Goal: Information Seeking & Learning: Check status

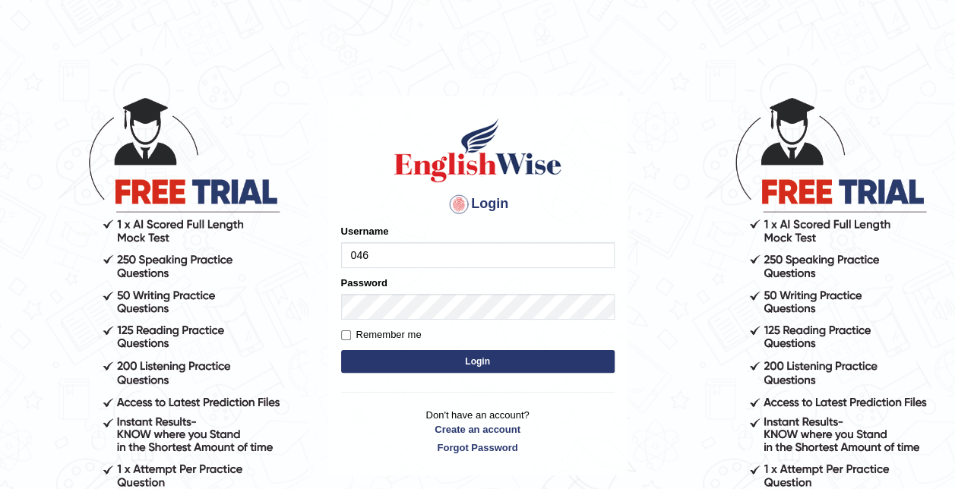
type input "0466127642"
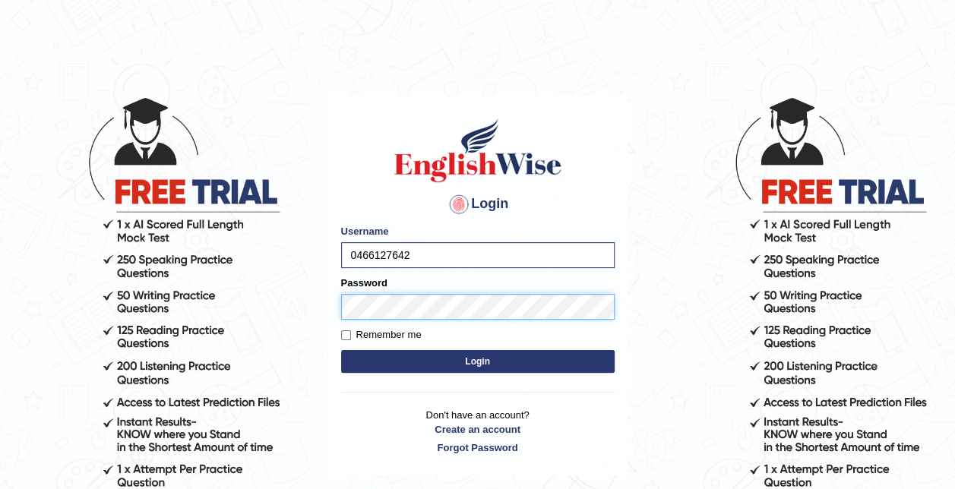
click at [341, 350] on button "Login" at bounding box center [477, 361] width 273 height 23
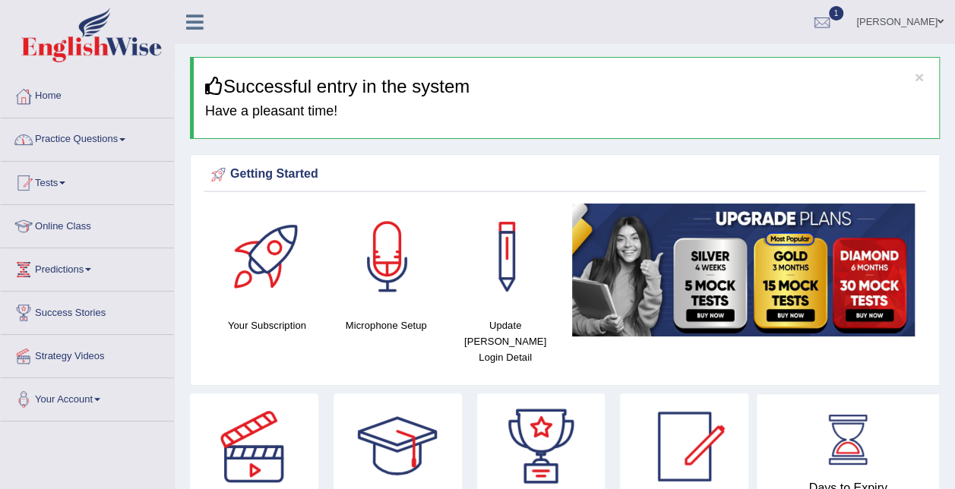
click at [90, 144] on link "Practice Questions" at bounding box center [87, 137] width 173 height 38
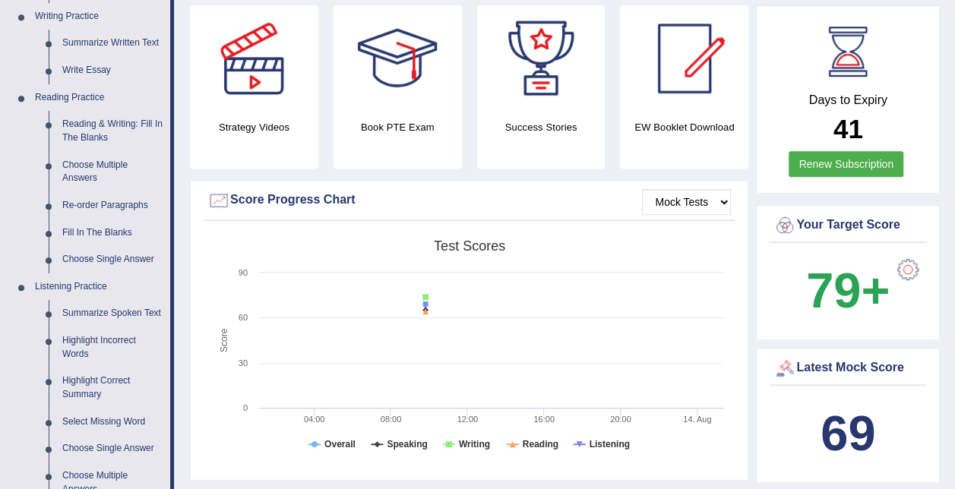
scroll to position [387, 0]
click at [96, 50] on link "Summarize Written Text" at bounding box center [112, 43] width 115 height 27
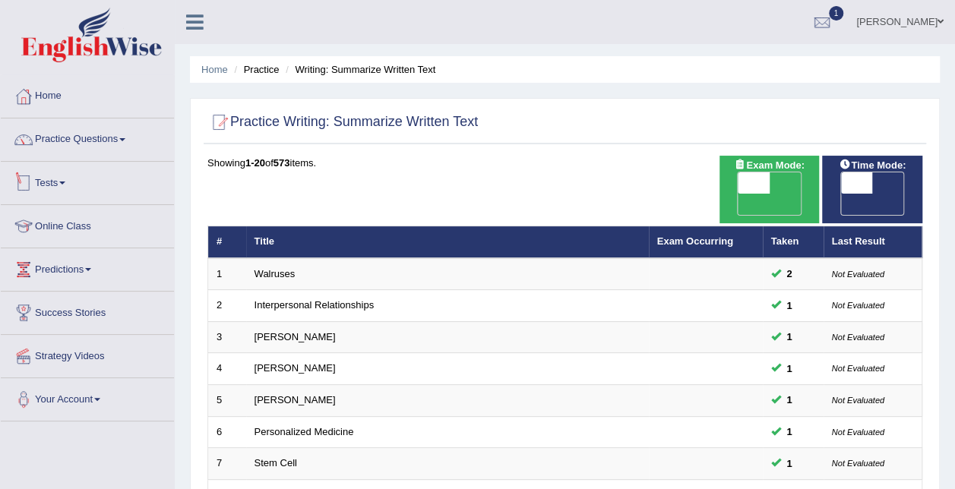
click at [62, 180] on link "Tests" at bounding box center [87, 181] width 173 height 38
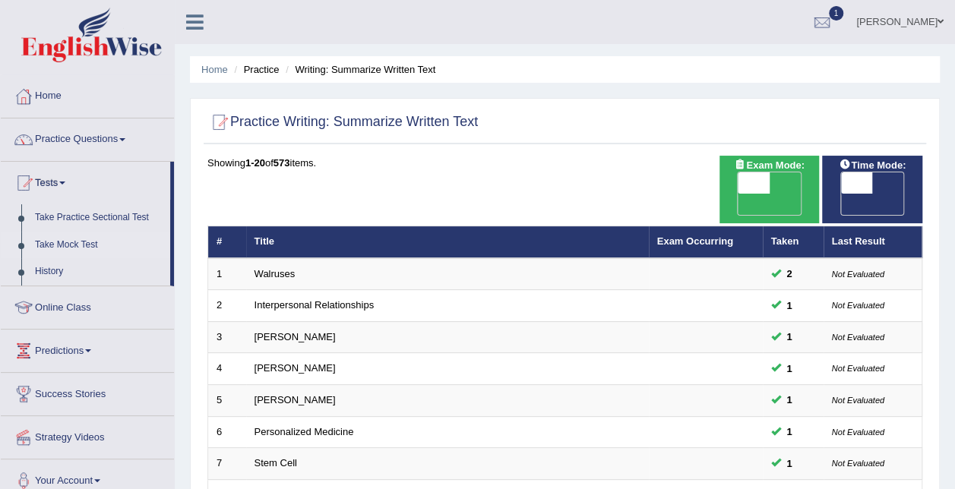
click at [81, 242] on link "Take Mock Test" at bounding box center [99, 245] width 142 height 27
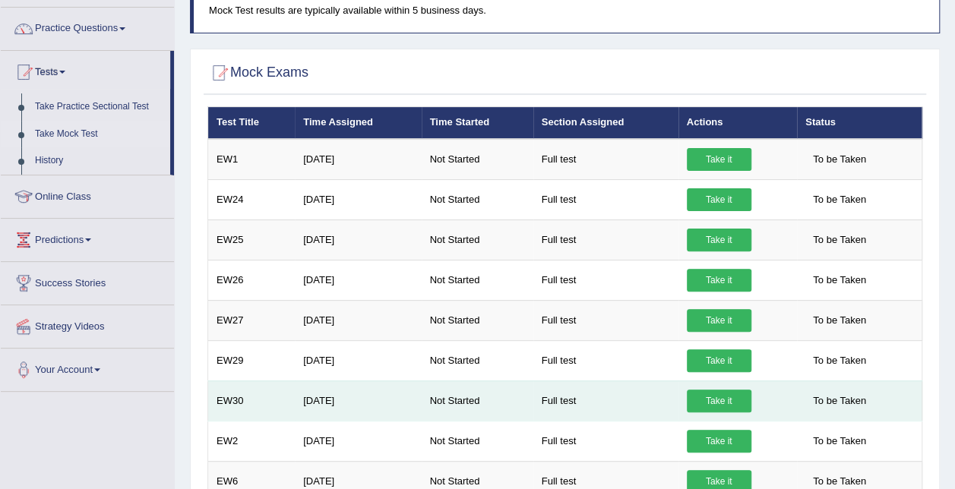
scroll to position [102, 0]
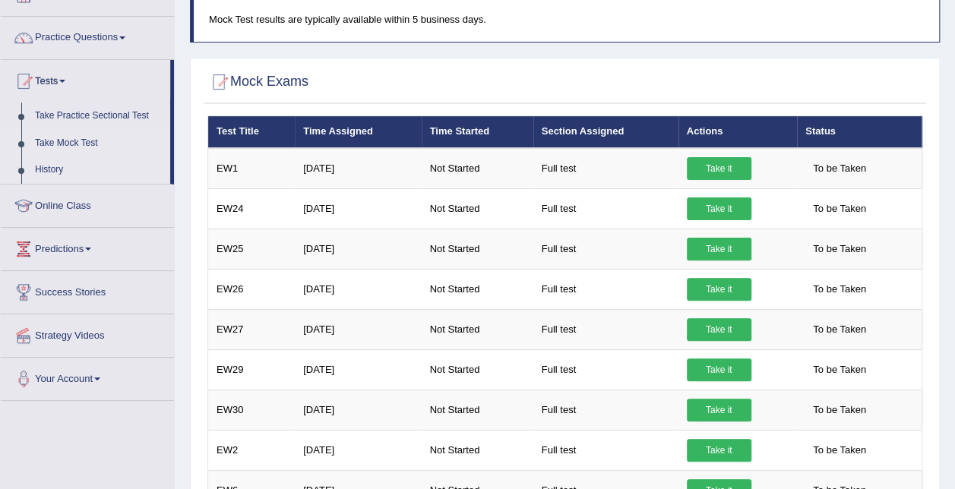
click at [62, 163] on link "History" at bounding box center [99, 169] width 142 height 27
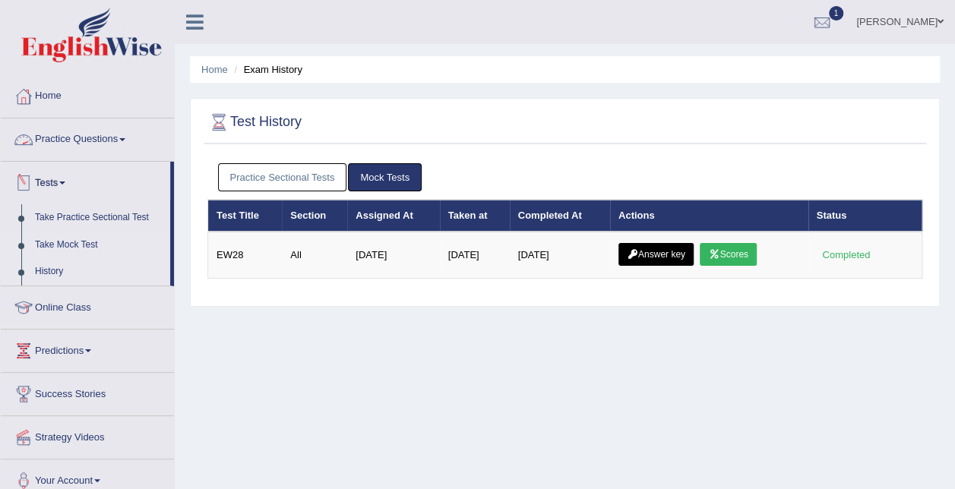
click at [69, 241] on link "Take Mock Test" at bounding box center [99, 245] width 142 height 27
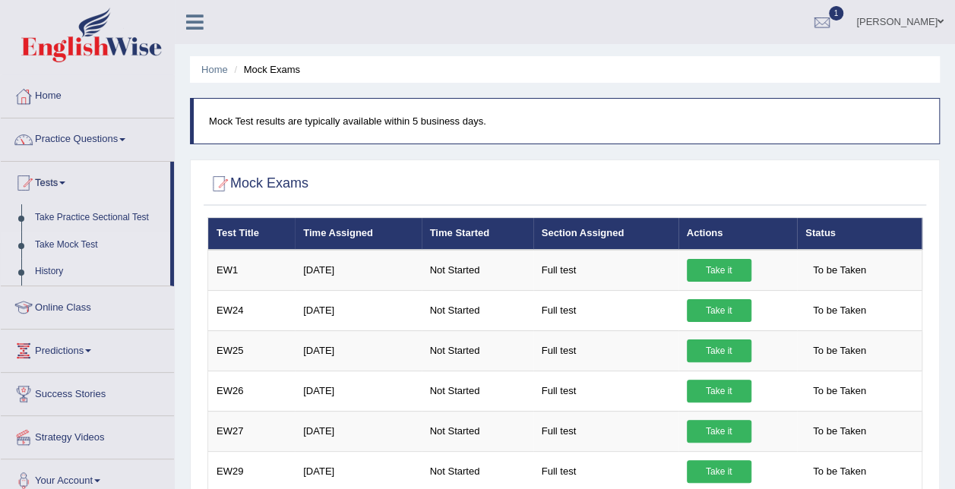
click at [48, 273] on link "History" at bounding box center [99, 271] width 142 height 27
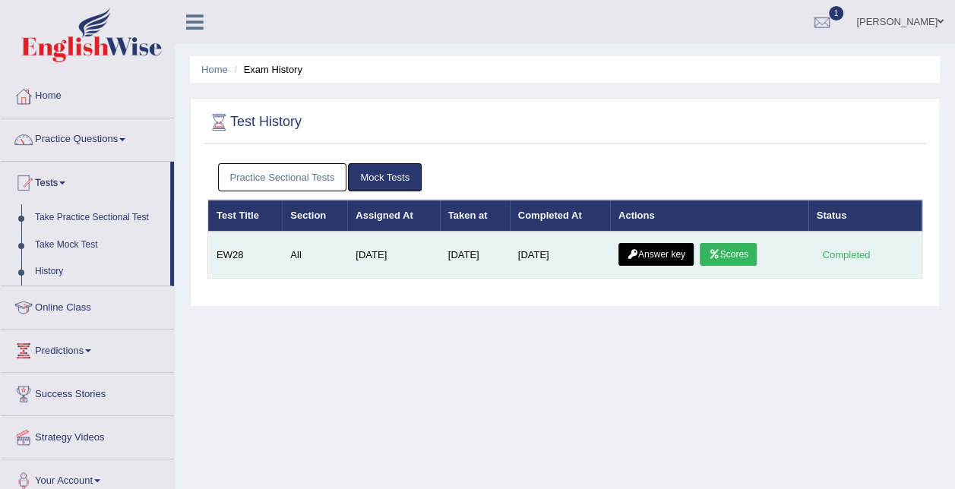
click at [657, 262] on link "Answer key" at bounding box center [655, 254] width 75 height 23
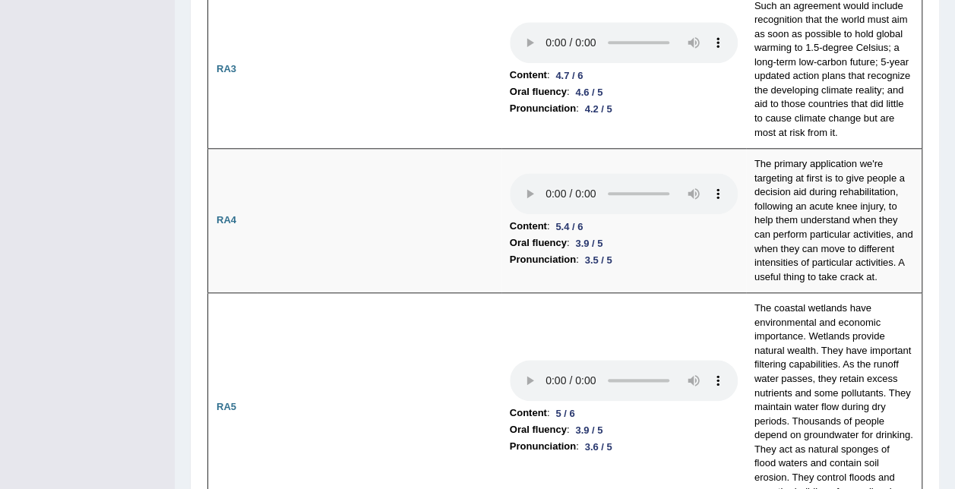
scroll to position [698, 0]
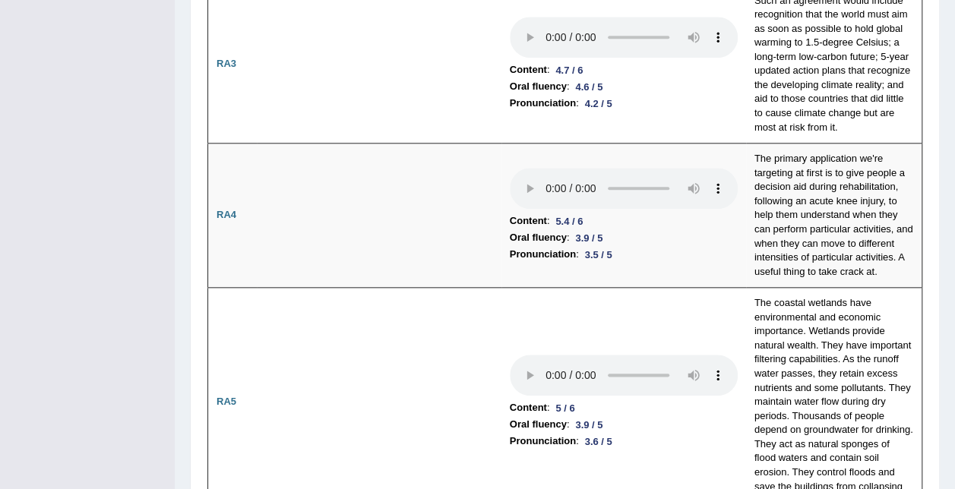
click at [403, 329] on td at bounding box center [379, 402] width 245 height 229
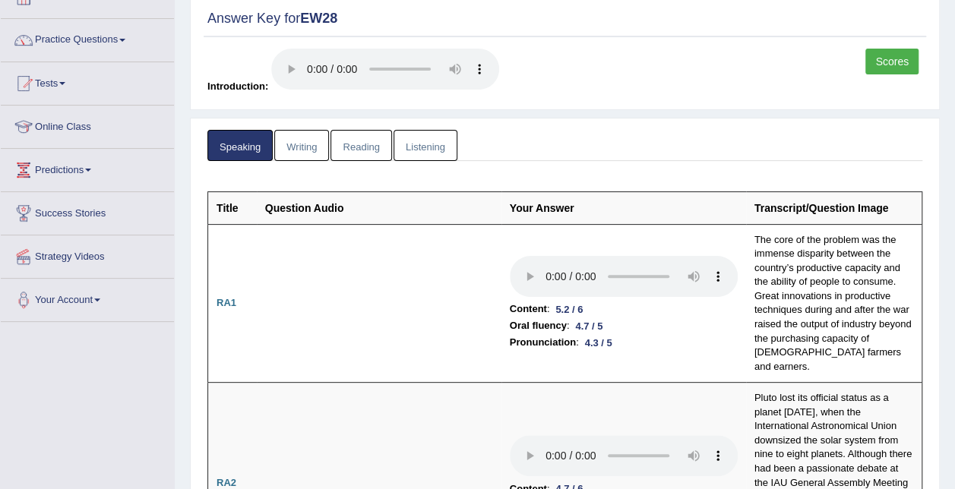
scroll to position [0, 0]
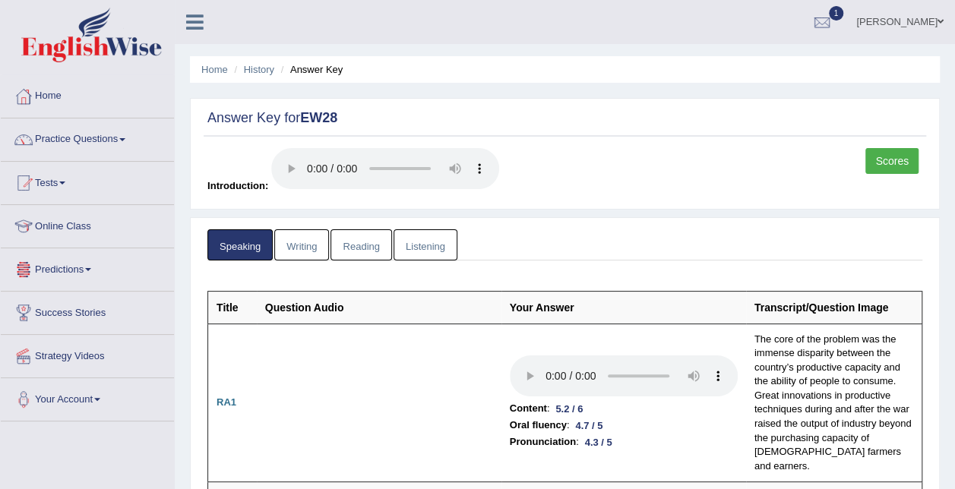
click at [303, 244] on link "Writing" at bounding box center [301, 244] width 55 height 31
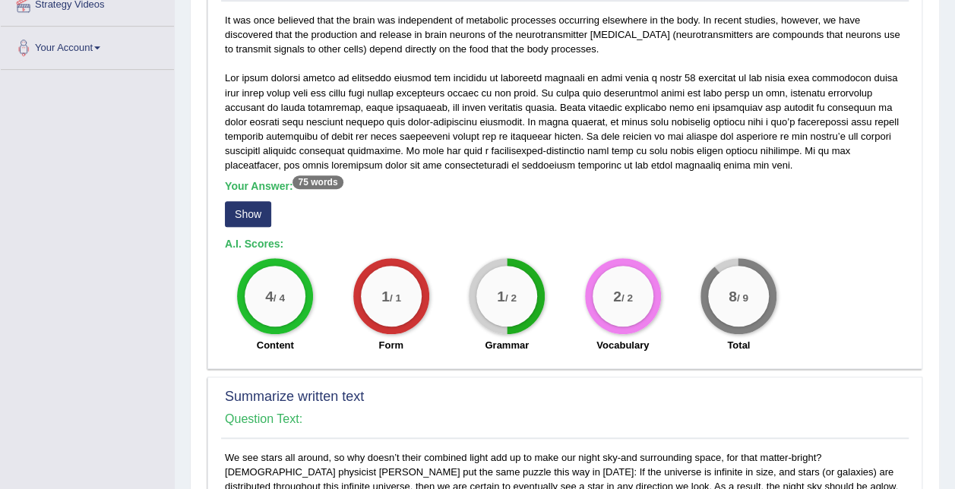
scroll to position [400, 0]
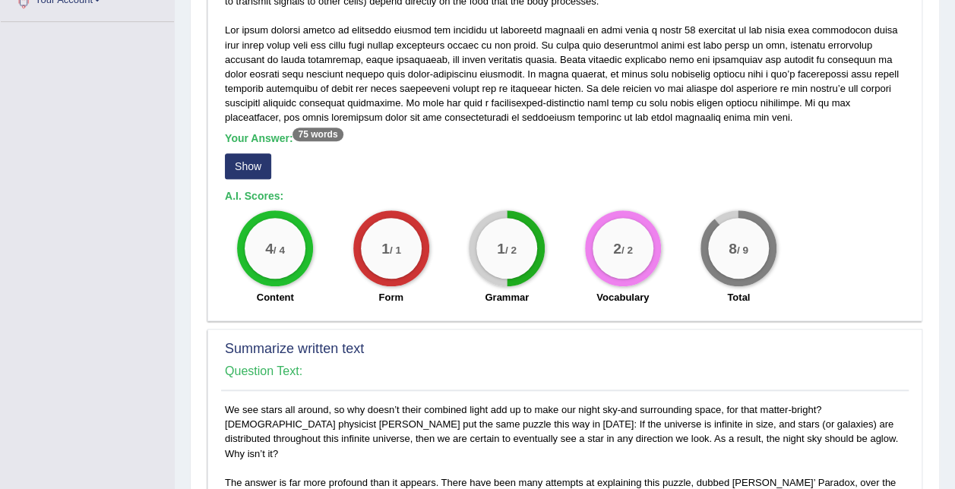
click at [239, 164] on button "Show" at bounding box center [248, 166] width 46 height 26
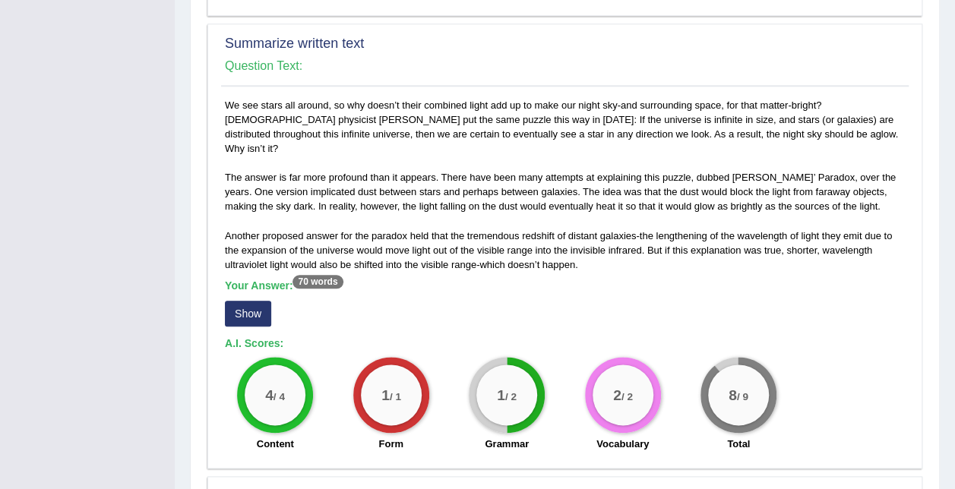
scroll to position [738, 0]
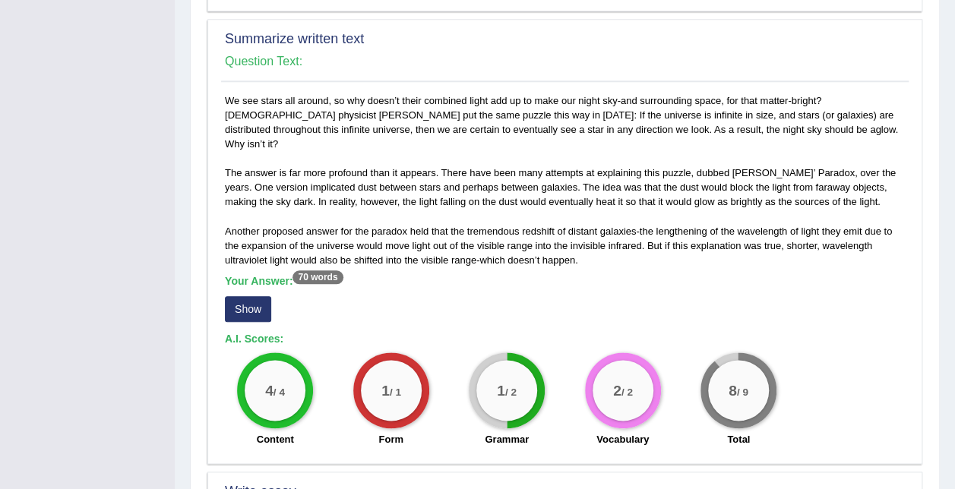
click at [248, 296] on button "Show" at bounding box center [248, 309] width 46 height 26
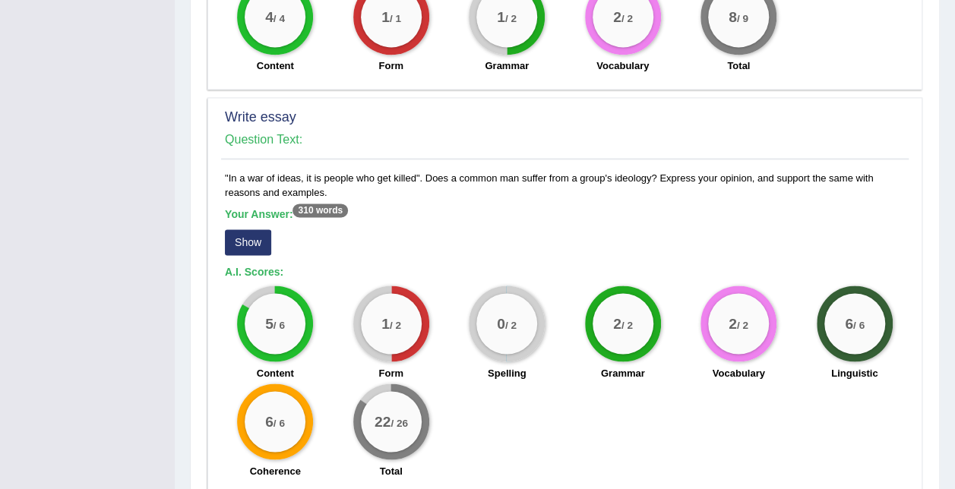
scroll to position [1148, 0]
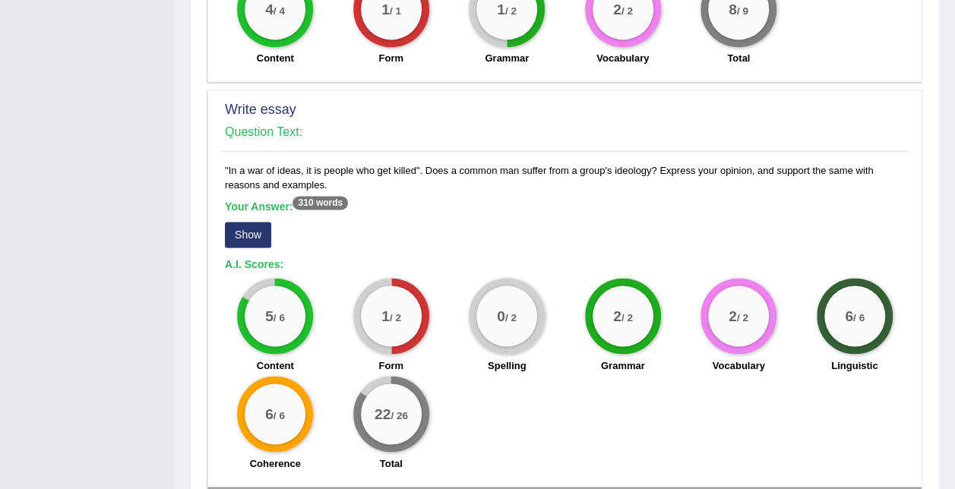
click at [242, 222] on button "Show" at bounding box center [248, 235] width 46 height 26
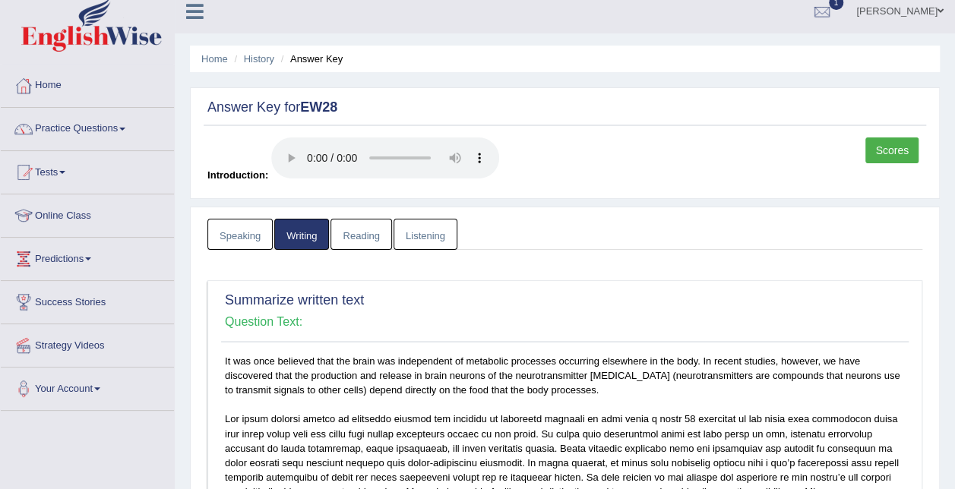
scroll to position [0, 0]
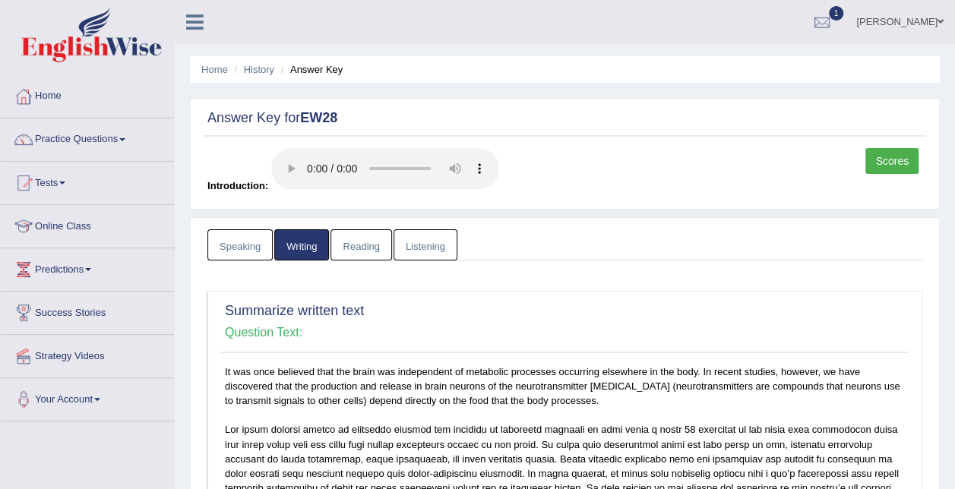
click at [362, 251] on link "Reading" at bounding box center [360, 244] width 61 height 31
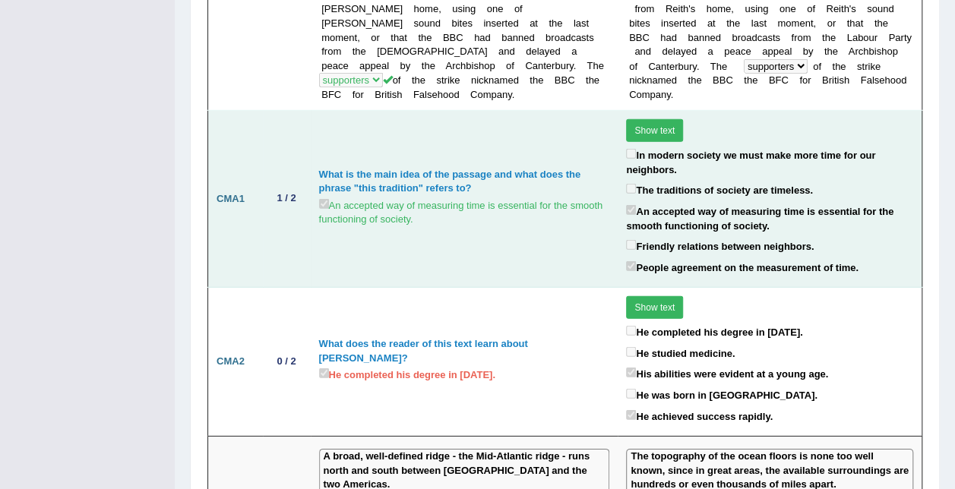
scroll to position [2068, 0]
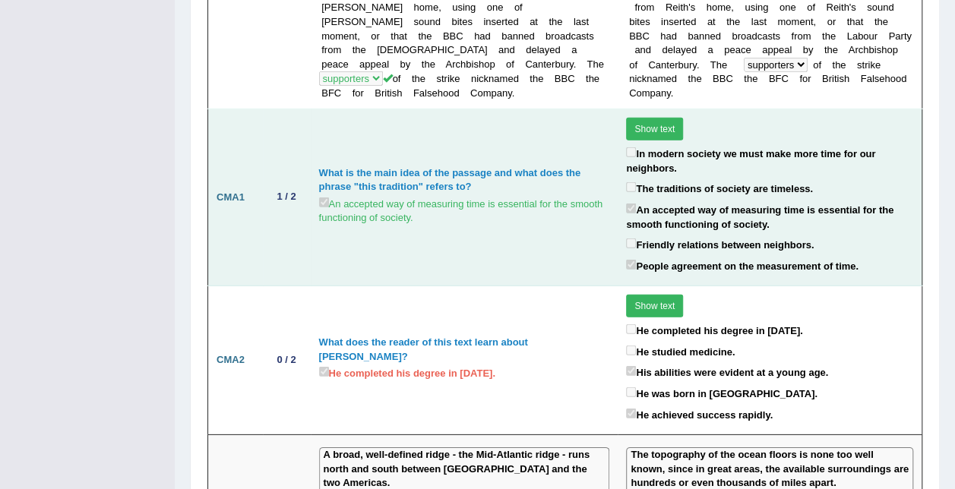
click at [649, 118] on button "Show text" at bounding box center [654, 129] width 57 height 23
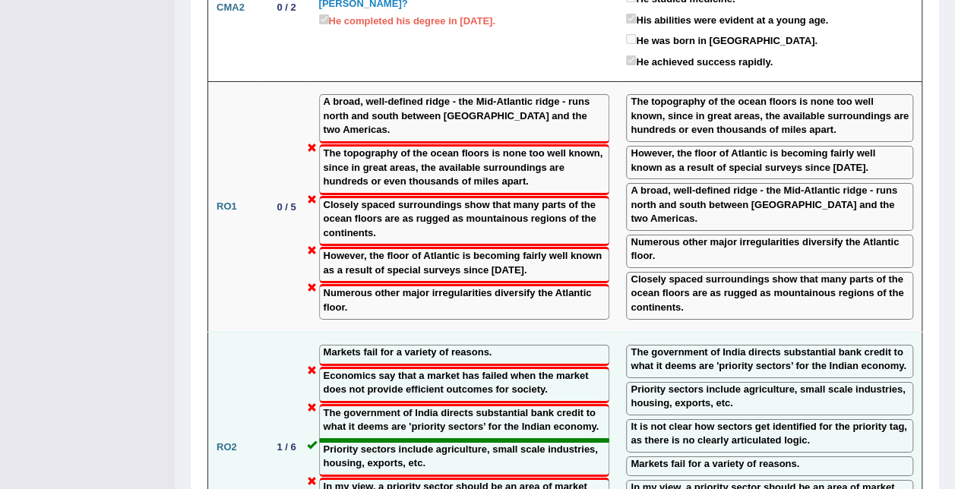
scroll to position [2608, 0]
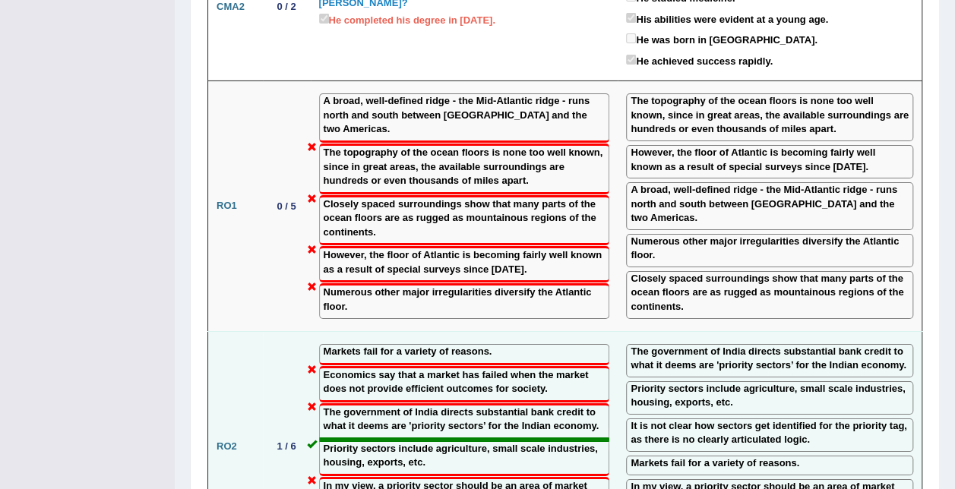
click at [779, 457] on label "Markets fail for a variety of reasons." at bounding box center [714, 464] width 169 height 14
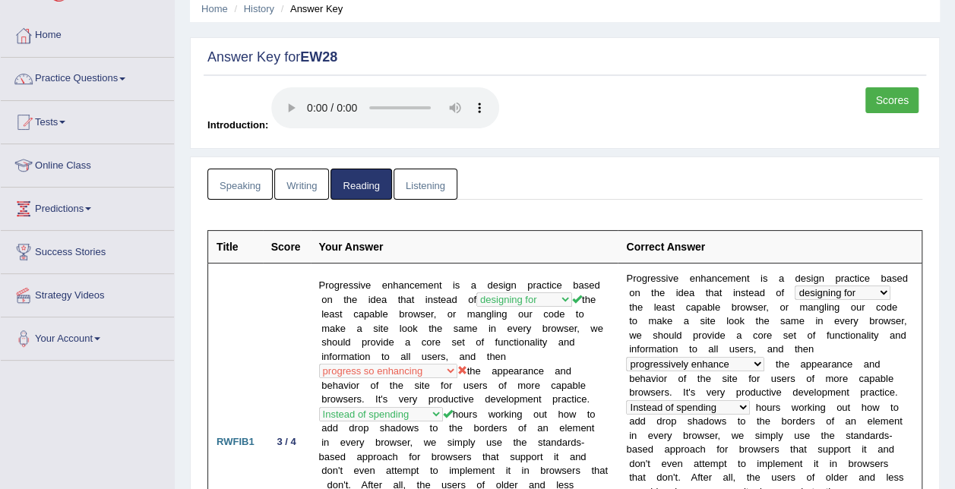
scroll to position [52, 0]
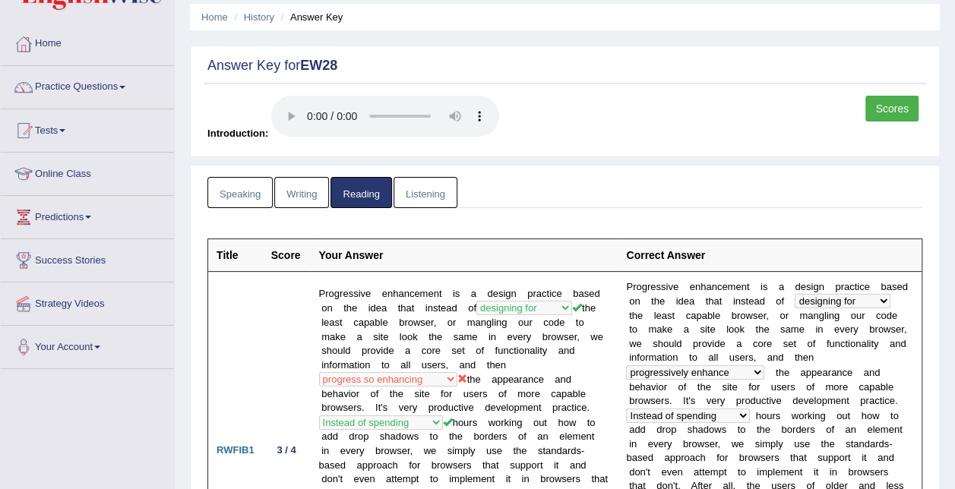
click at [430, 194] on link "Listening" at bounding box center [425, 192] width 64 height 31
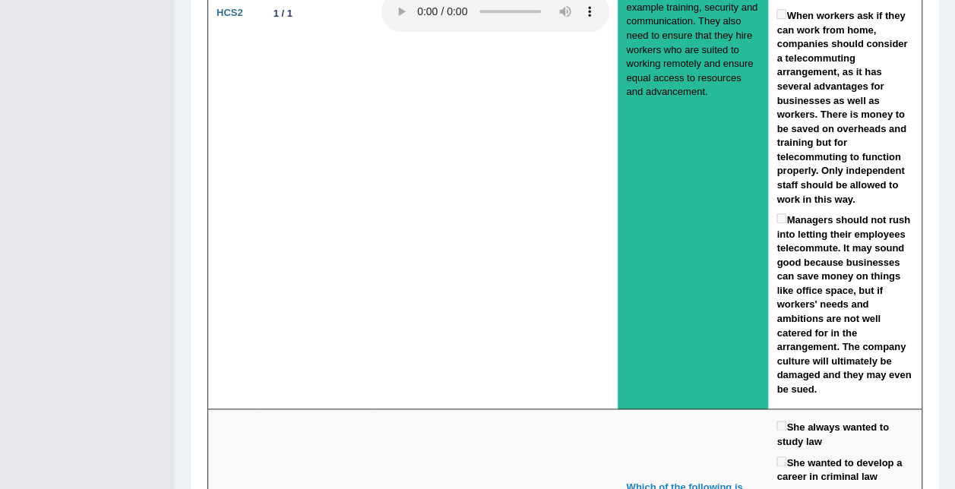
scroll to position [3488, 0]
